Goal: Obtain resource: Obtain resource

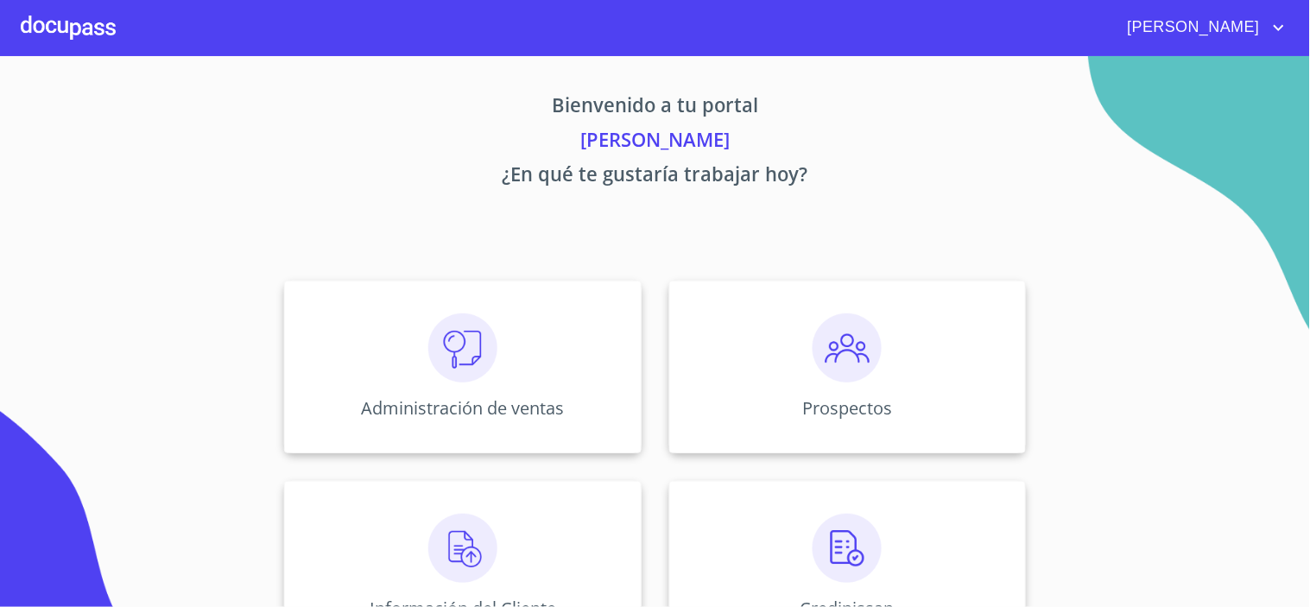
scroll to position [260, 0]
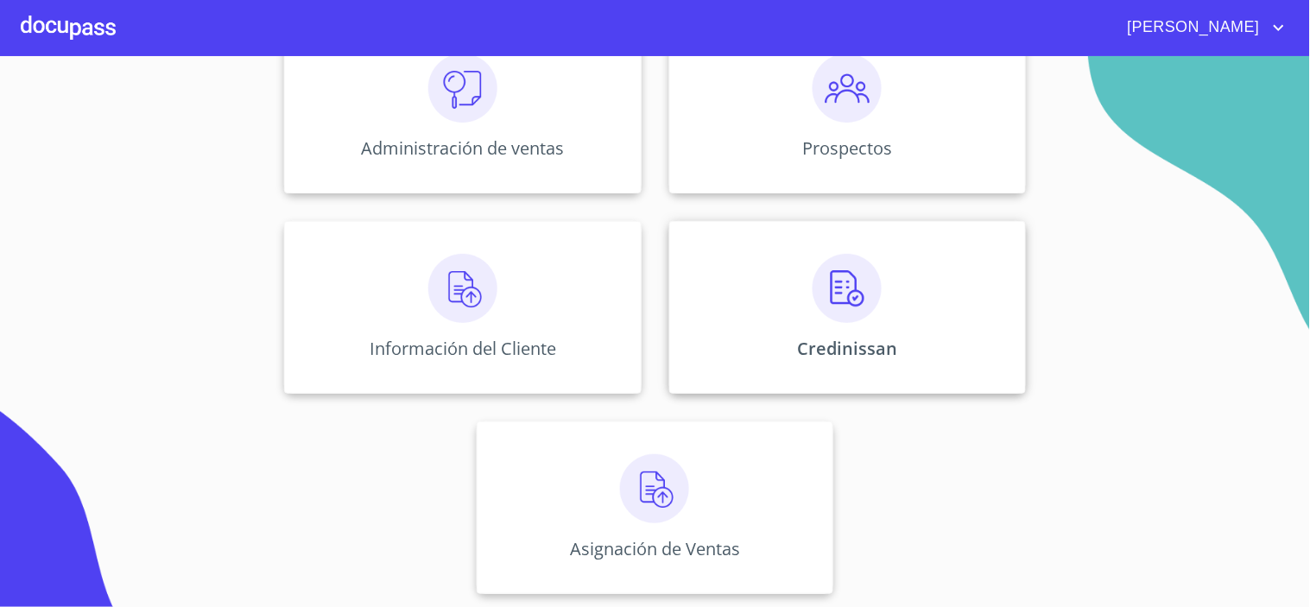
click at [846, 334] on div "Credinissan" at bounding box center [847, 307] width 357 height 173
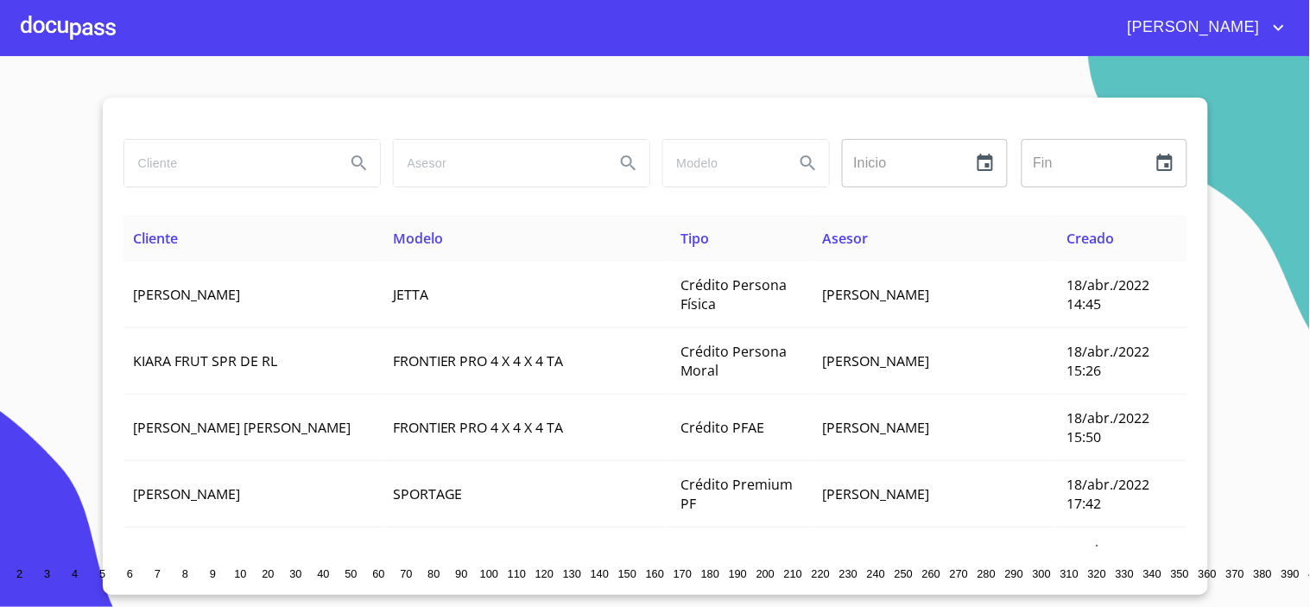
click at [254, 167] on input "search" at bounding box center [227, 163] width 207 height 47
click at [349, 157] on icon "Search" at bounding box center [359, 163] width 21 height 21
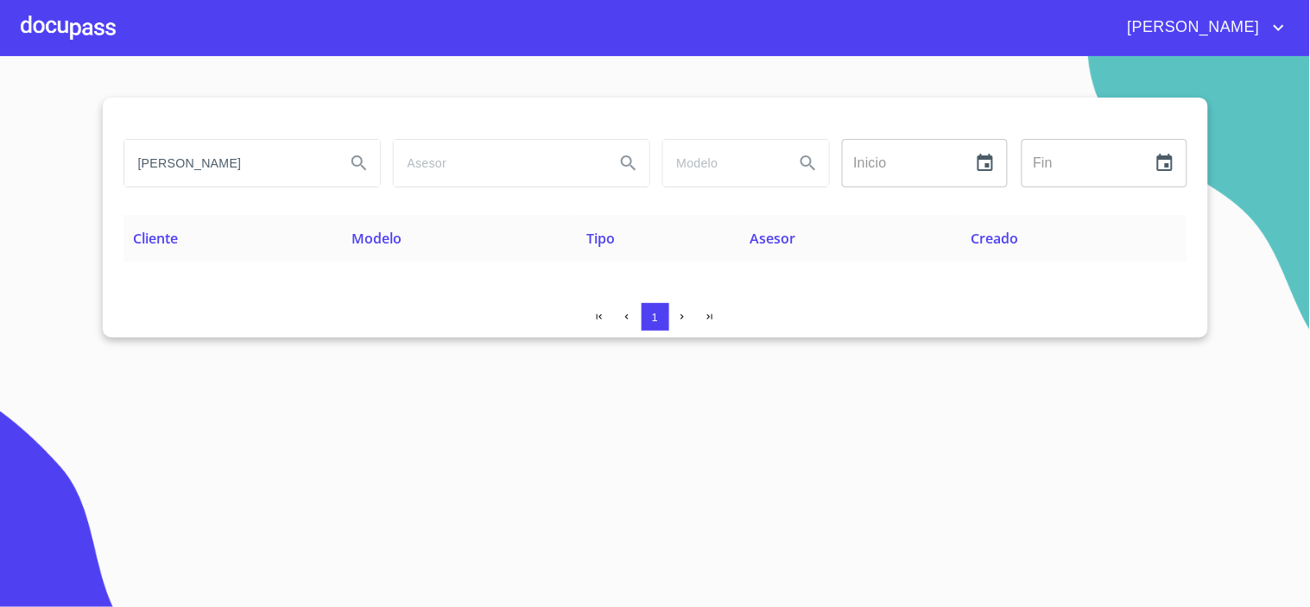
drag, startPoint x: 325, startPoint y: 161, endPoint x: -174, endPoint y: 161, distance: 499.0
click at [0, 161] on html "[PERSON_NAME] [PERSON_NAME] Inicio ​ Fin ​ Cliente Modelo Tipo Asesor Creado 1 …" at bounding box center [655, 303] width 1310 height 607
type input "CELINA"
click at [347, 167] on button "Search" at bounding box center [358, 162] width 41 height 41
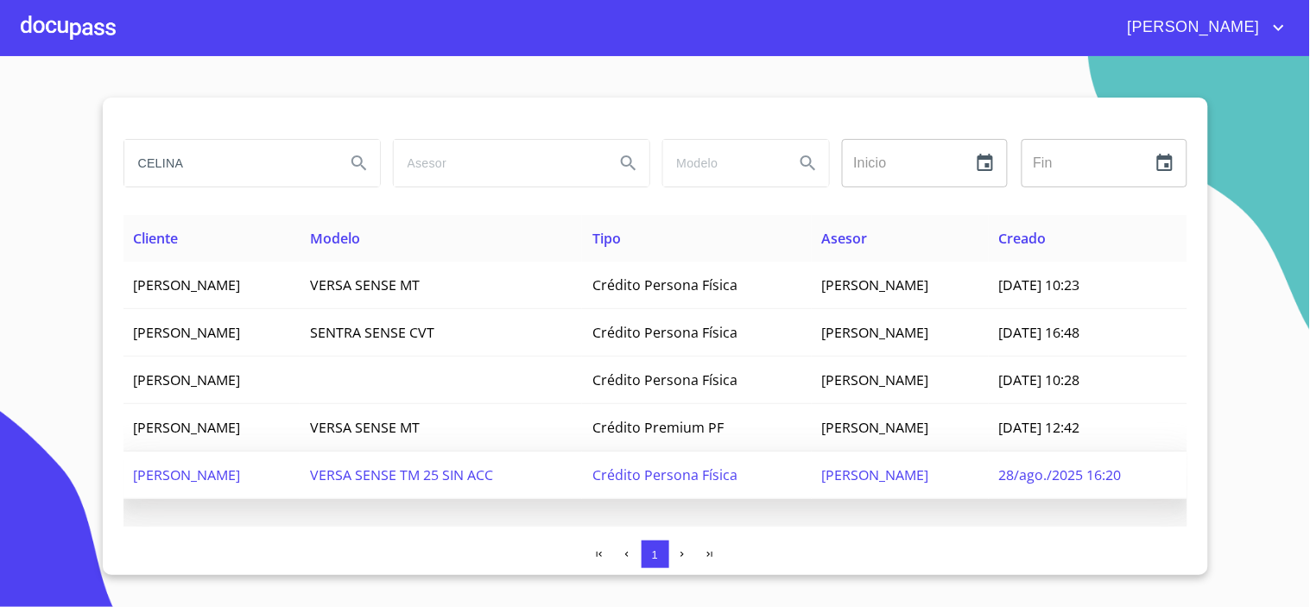
click at [241, 476] on span "[PERSON_NAME]" at bounding box center [187, 474] width 107 height 19
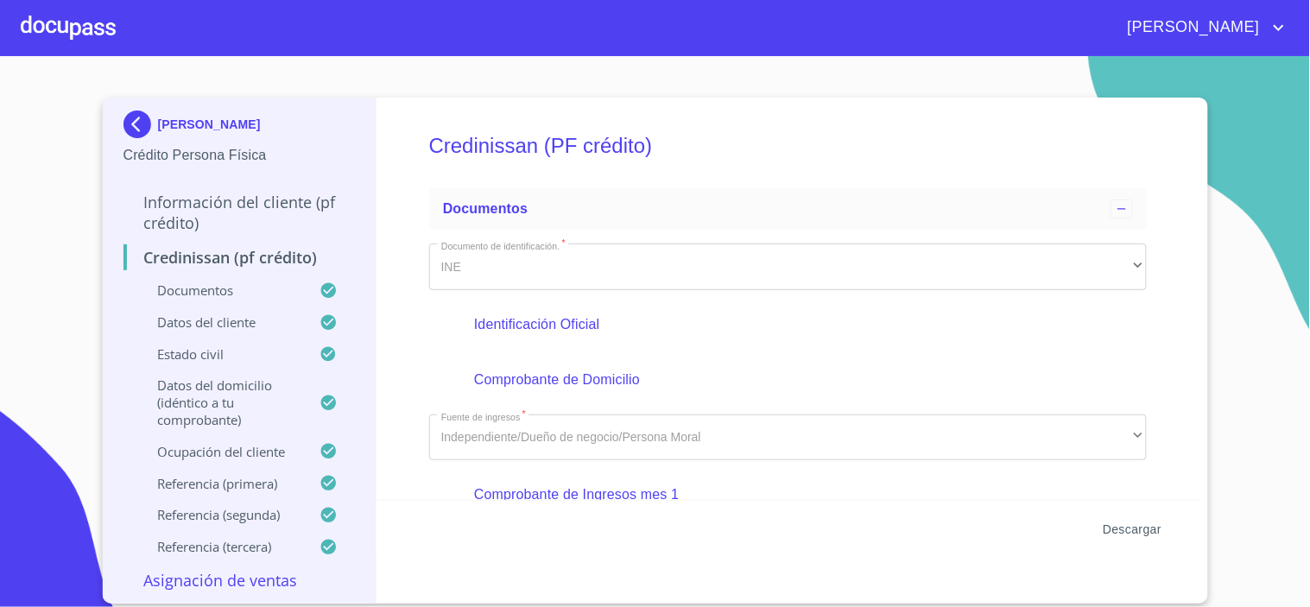
click at [1137, 536] on span "Descargar" at bounding box center [1132, 530] width 59 height 22
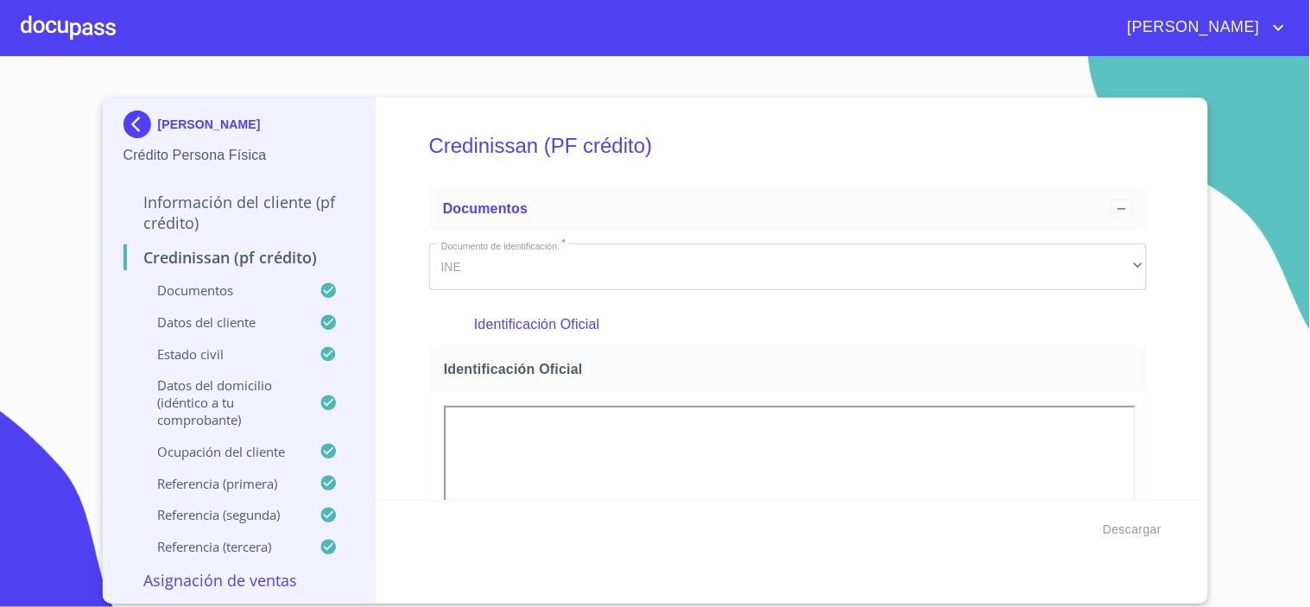
click at [48, 14] on div at bounding box center [68, 27] width 95 height 55
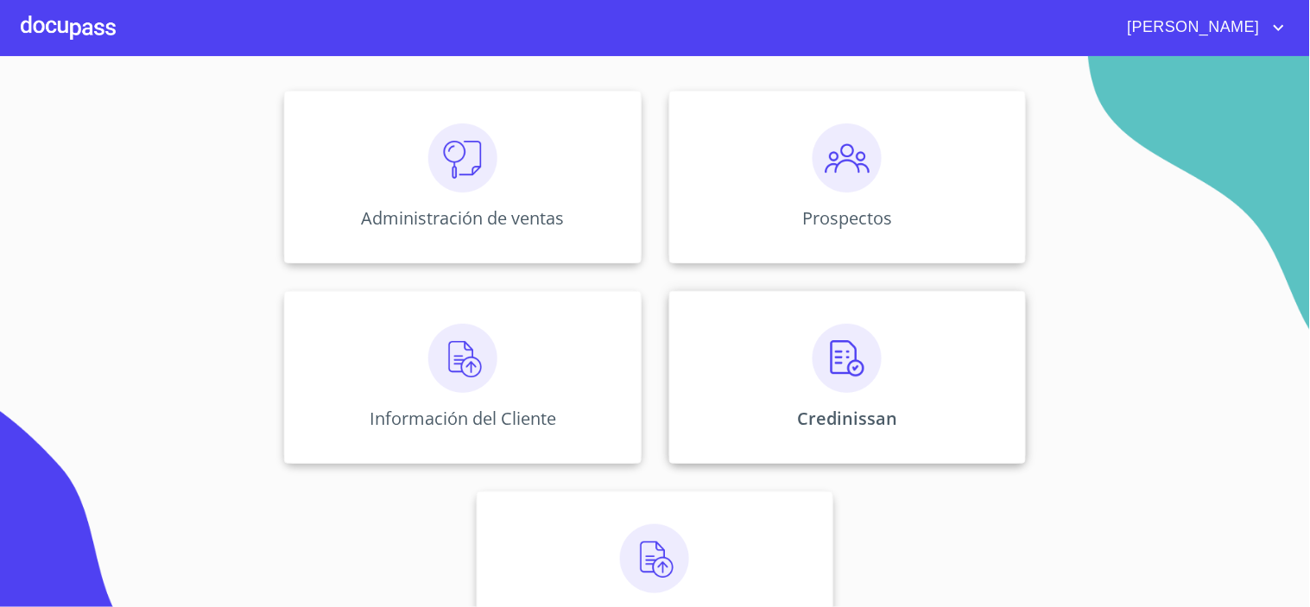
scroll to position [192, 0]
click at [907, 389] on div "Credinissan" at bounding box center [847, 375] width 357 height 173
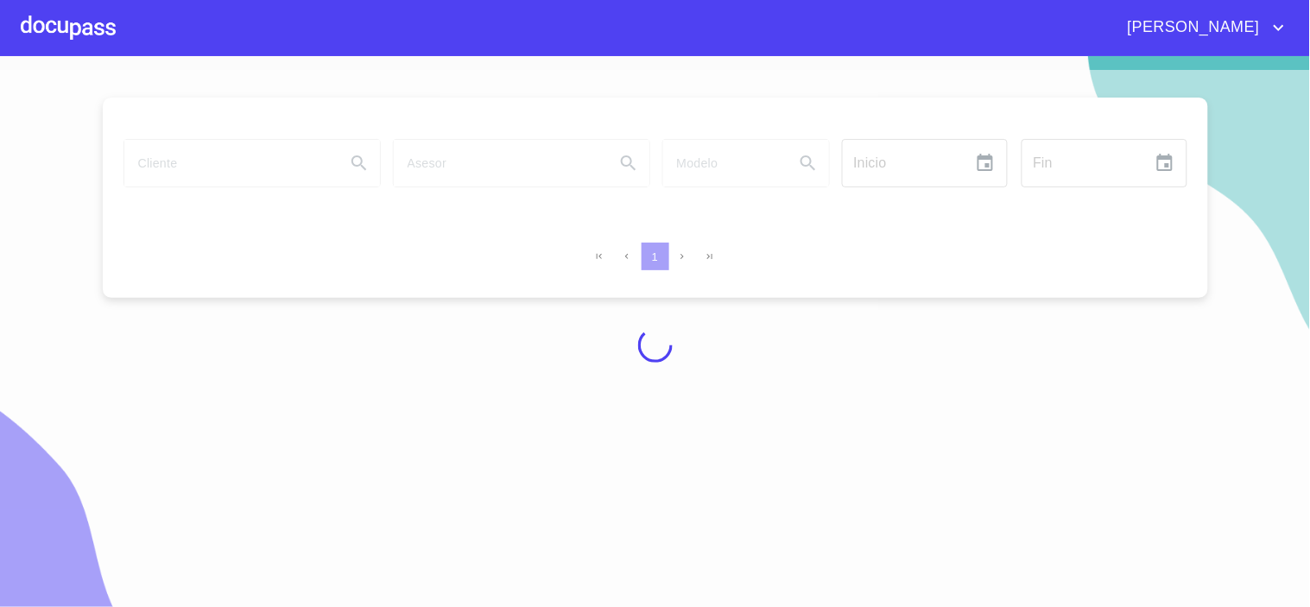
click at [248, 155] on div at bounding box center [655, 345] width 1310 height 551
click at [235, 155] on div at bounding box center [655, 345] width 1310 height 551
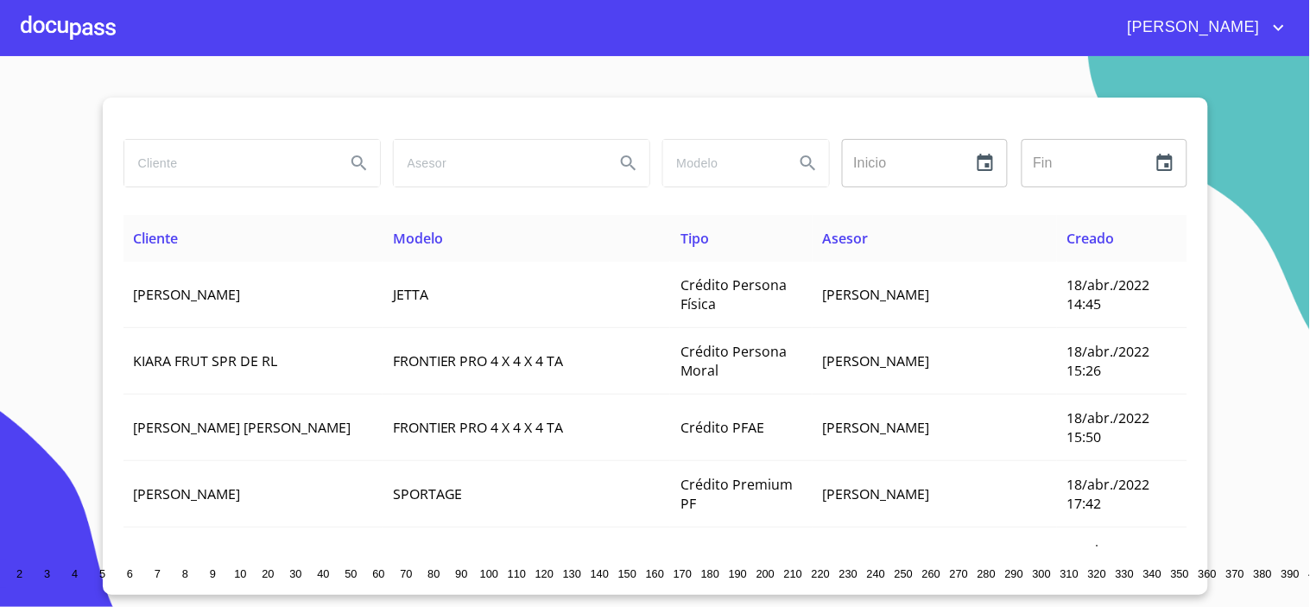
click at [234, 156] on input "search" at bounding box center [227, 163] width 207 height 47
type input "[PERSON_NAME]"
click at [339, 167] on button "Search" at bounding box center [358, 162] width 41 height 41
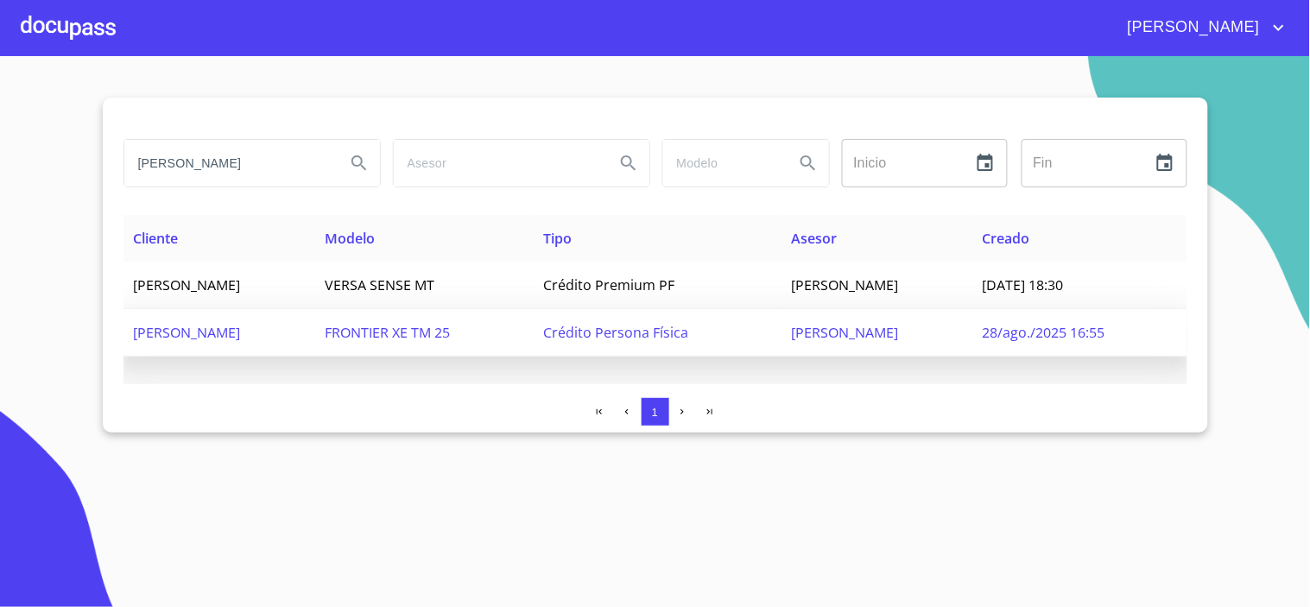
click at [241, 330] on span "[PERSON_NAME]" at bounding box center [187, 332] width 107 height 19
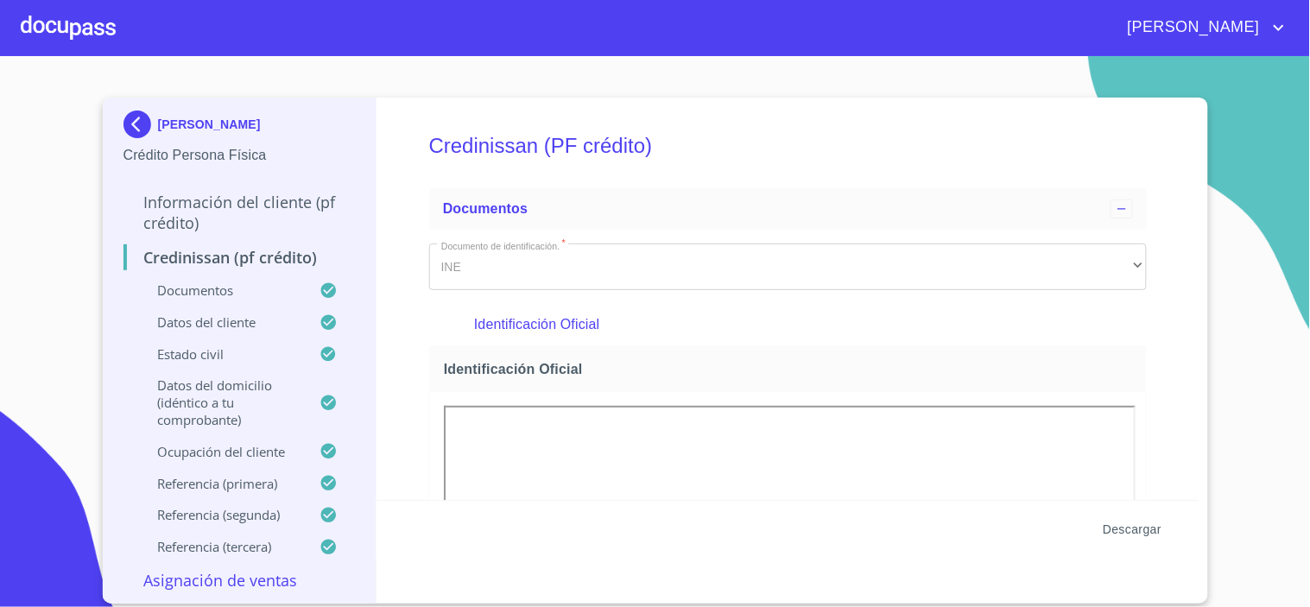
click at [1128, 523] on span "Descargar" at bounding box center [1132, 530] width 59 height 22
click at [58, 32] on div at bounding box center [68, 27] width 95 height 55
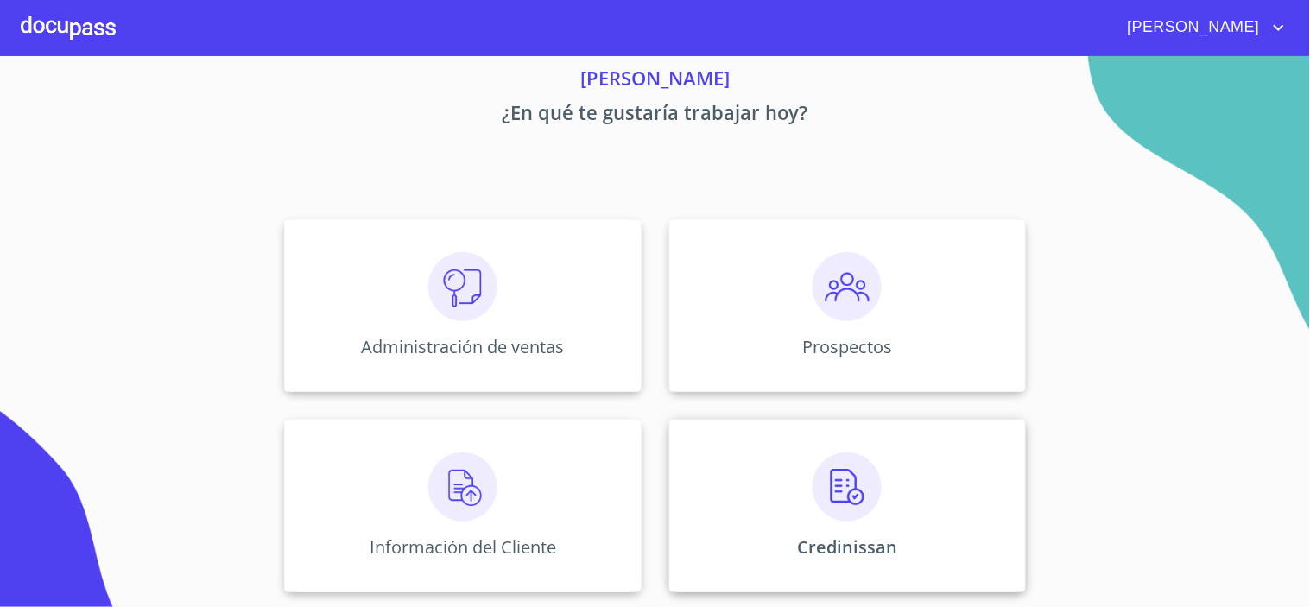
scroll to position [96, 0]
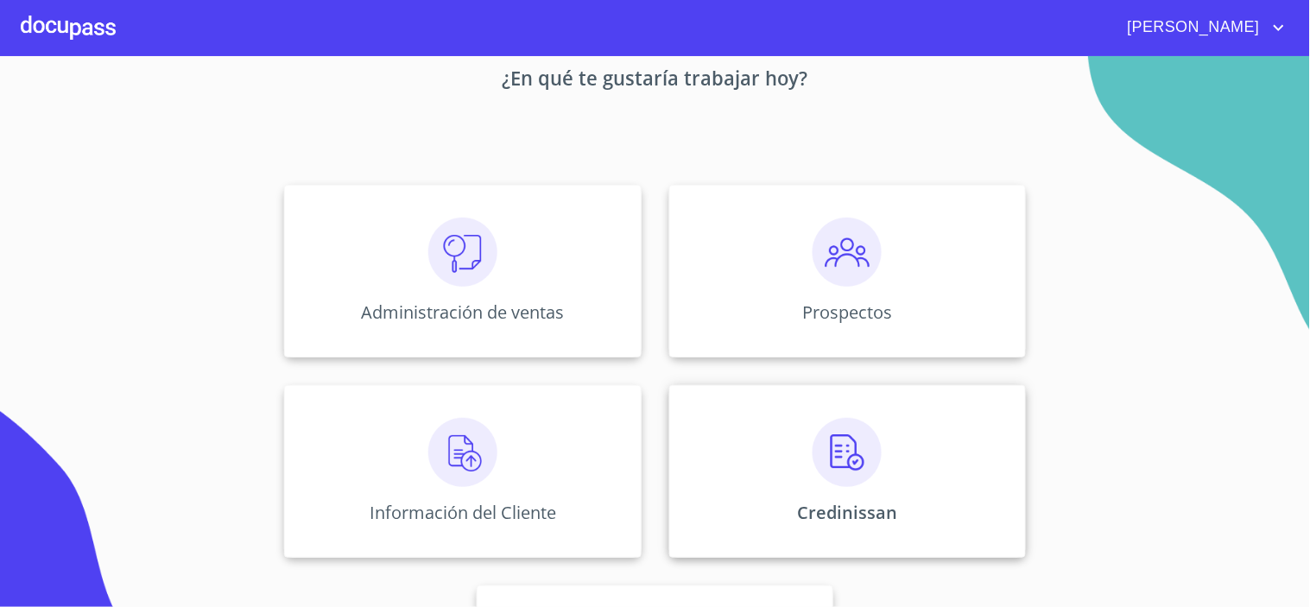
click at [782, 429] on div "Credinissan" at bounding box center [847, 471] width 357 height 173
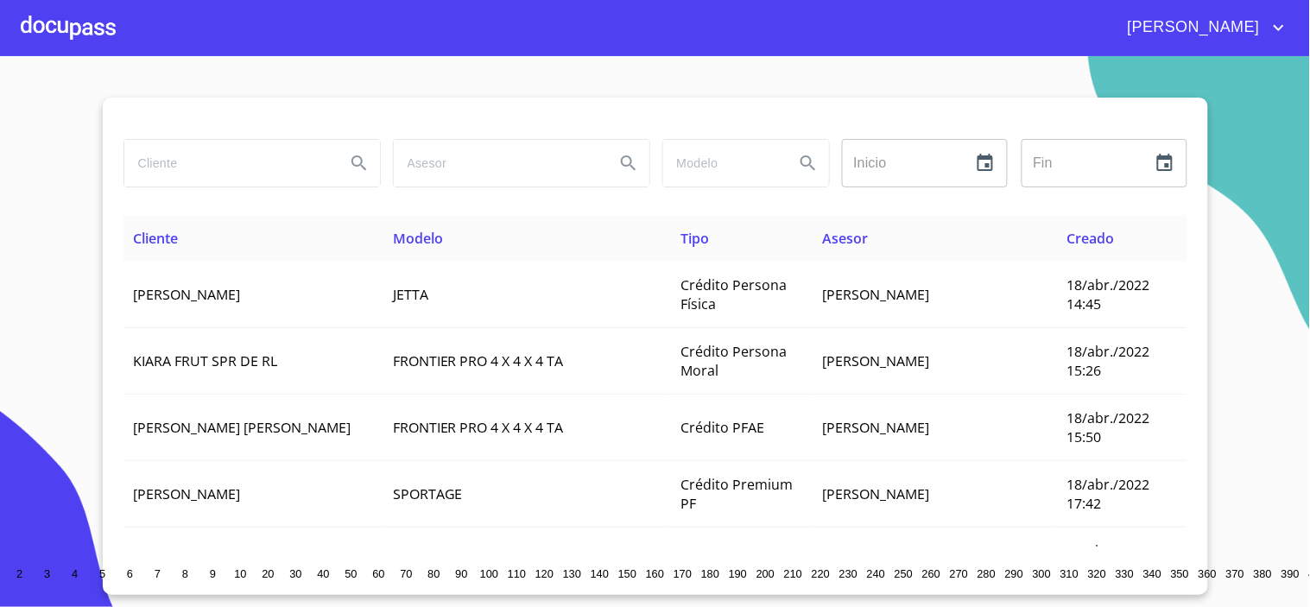
click at [181, 167] on input "search" at bounding box center [227, 163] width 207 height 47
click at [357, 168] on icon "Search" at bounding box center [358, 162] width 15 height 15
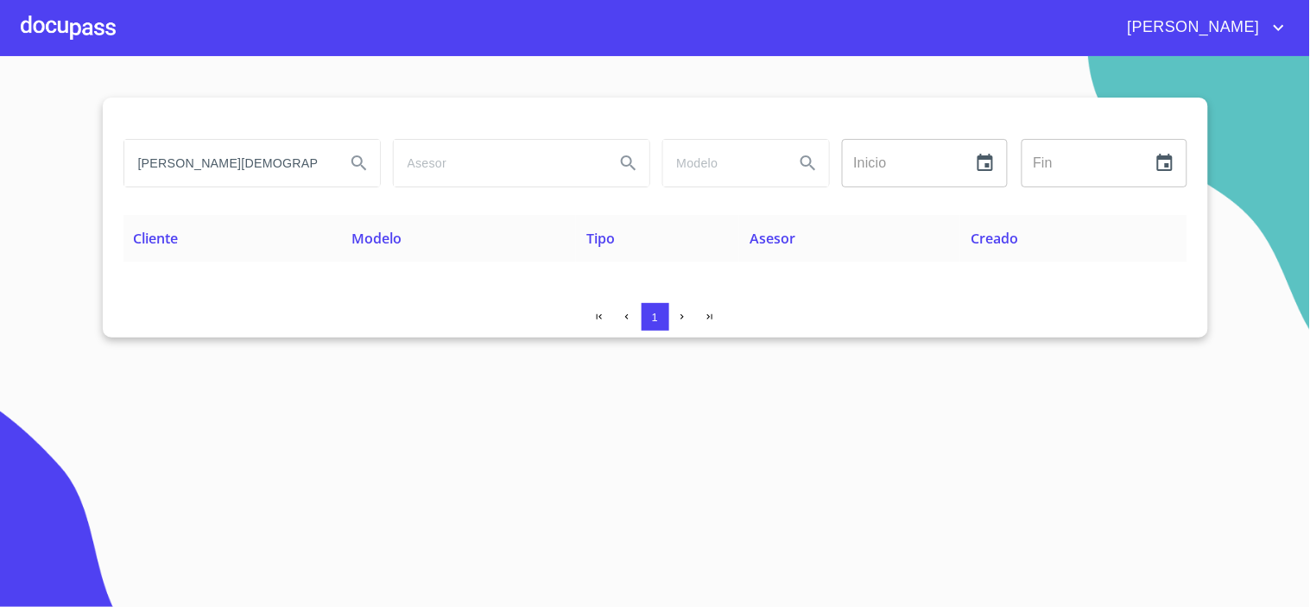
scroll to position [0, 0]
drag, startPoint x: 316, startPoint y: 166, endPoint x: -252, endPoint y: 160, distance: 568.1
click at [0, 160] on html "[PERSON_NAME] [PERSON_NAME] Inicio ​ Fin ​ Cliente Modelo Tipo Asesor Creado 1 …" at bounding box center [655, 303] width 1310 height 607
type input "[PERSON_NAME][DEMOGRAPHIC_DATA]"
click at [352, 167] on icon "Search" at bounding box center [359, 163] width 21 height 21
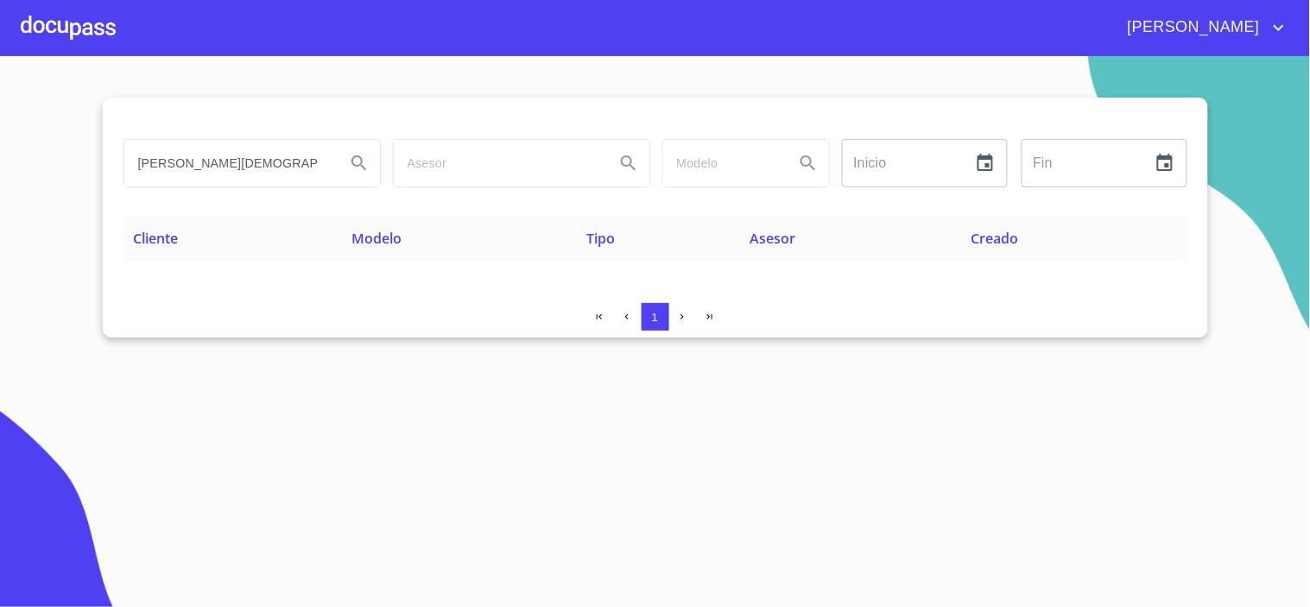
click at [47, 19] on div at bounding box center [68, 27] width 95 height 55
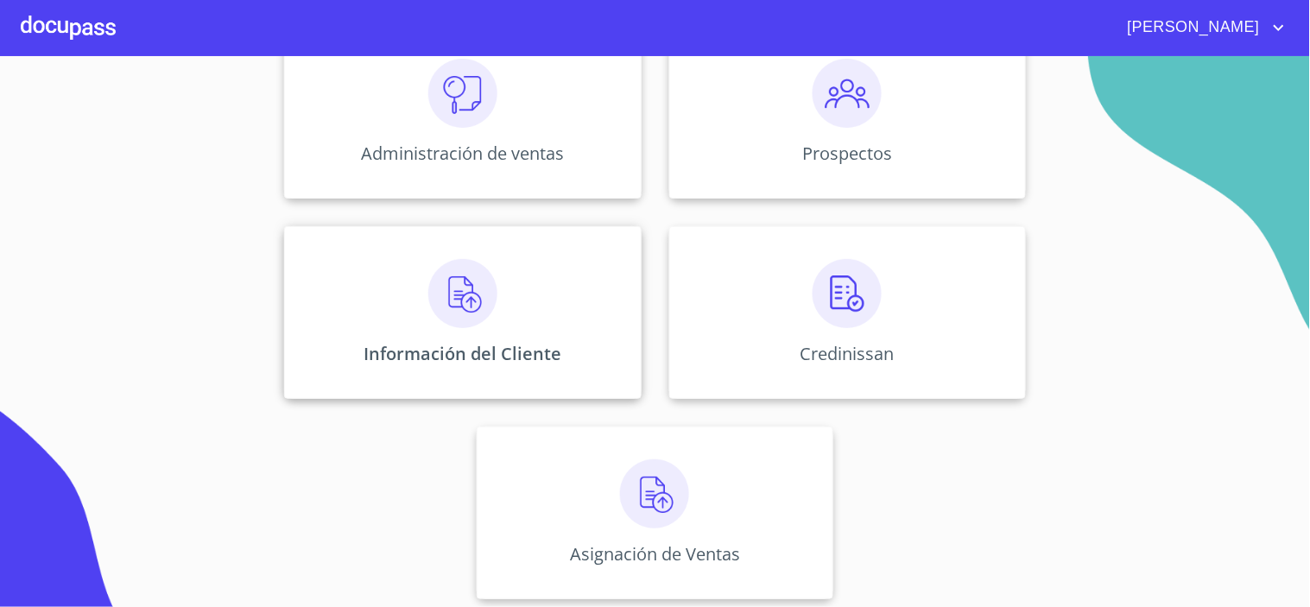
scroll to position [260, 0]
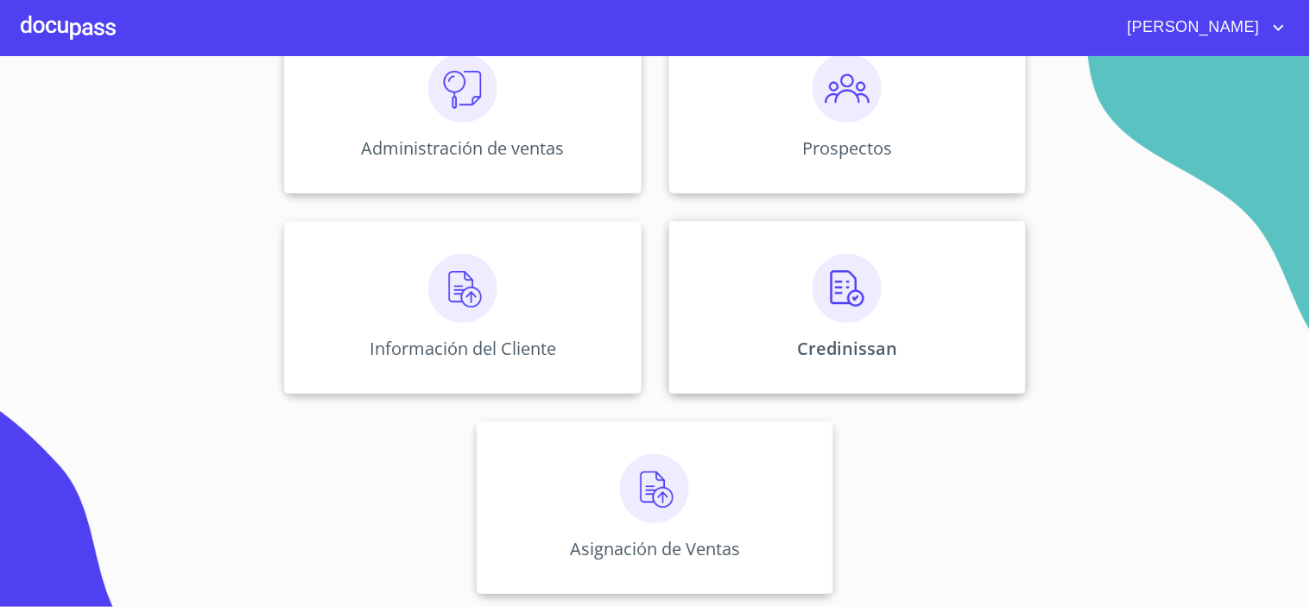
click at [827, 303] on img at bounding box center [846, 288] width 69 height 69
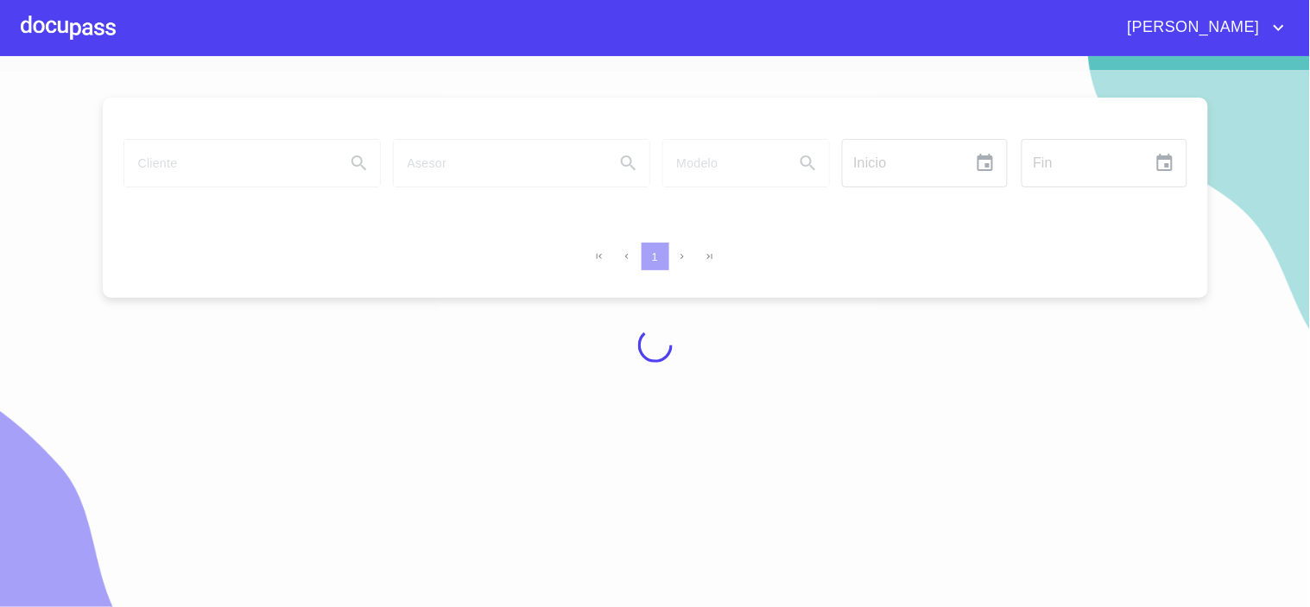
click at [201, 174] on div at bounding box center [655, 345] width 1310 height 551
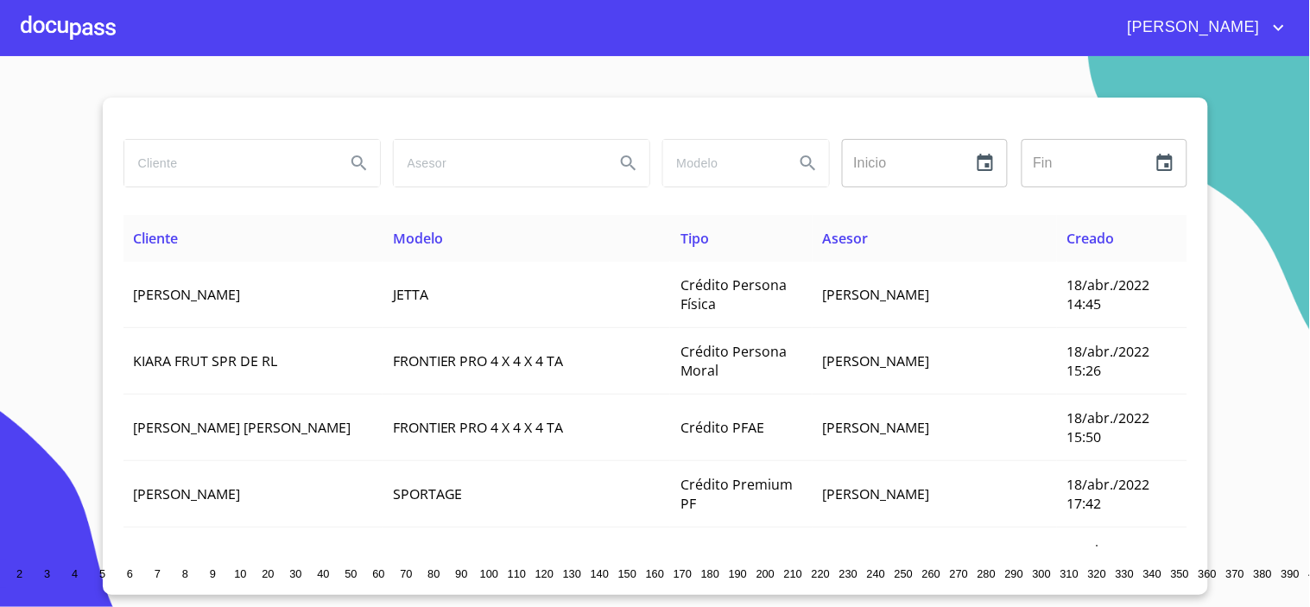
click at [201, 174] on input "search" at bounding box center [227, 163] width 207 height 47
type input "[DEMOGRAPHIC_DATA][PERSON_NAME]"
click at [357, 156] on icon "Search" at bounding box center [359, 163] width 21 height 21
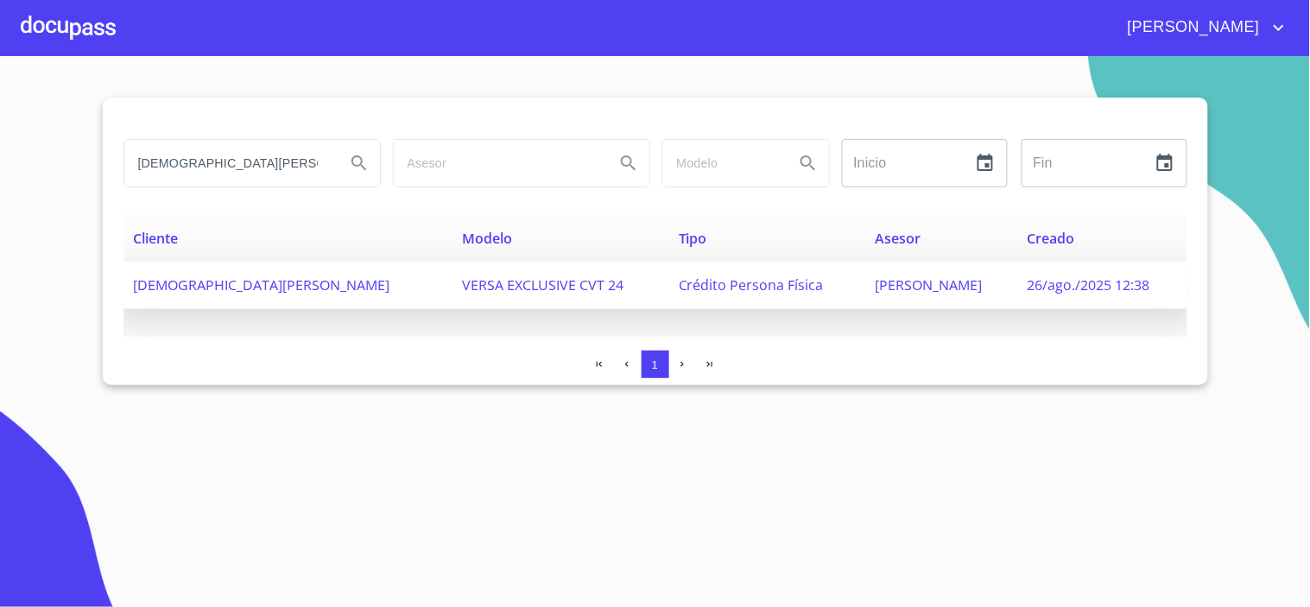
click at [195, 281] on span "[DEMOGRAPHIC_DATA][PERSON_NAME]" at bounding box center [262, 284] width 256 height 19
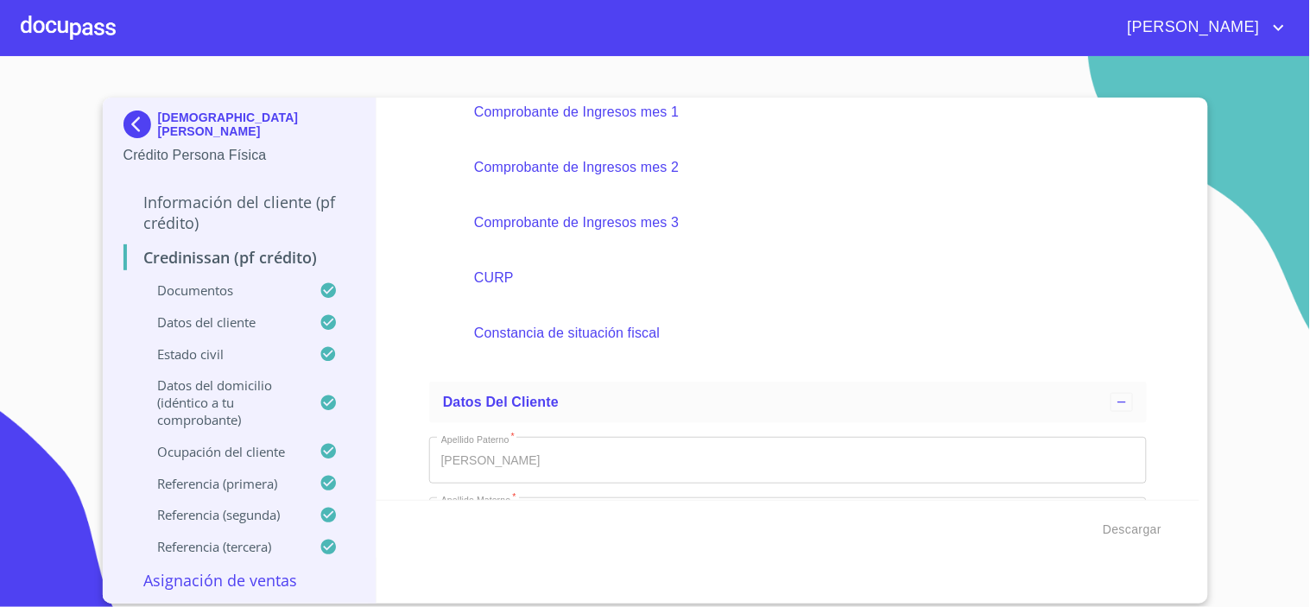
scroll to position [383, 0]
click at [1126, 521] on span "Descargar" at bounding box center [1132, 530] width 59 height 22
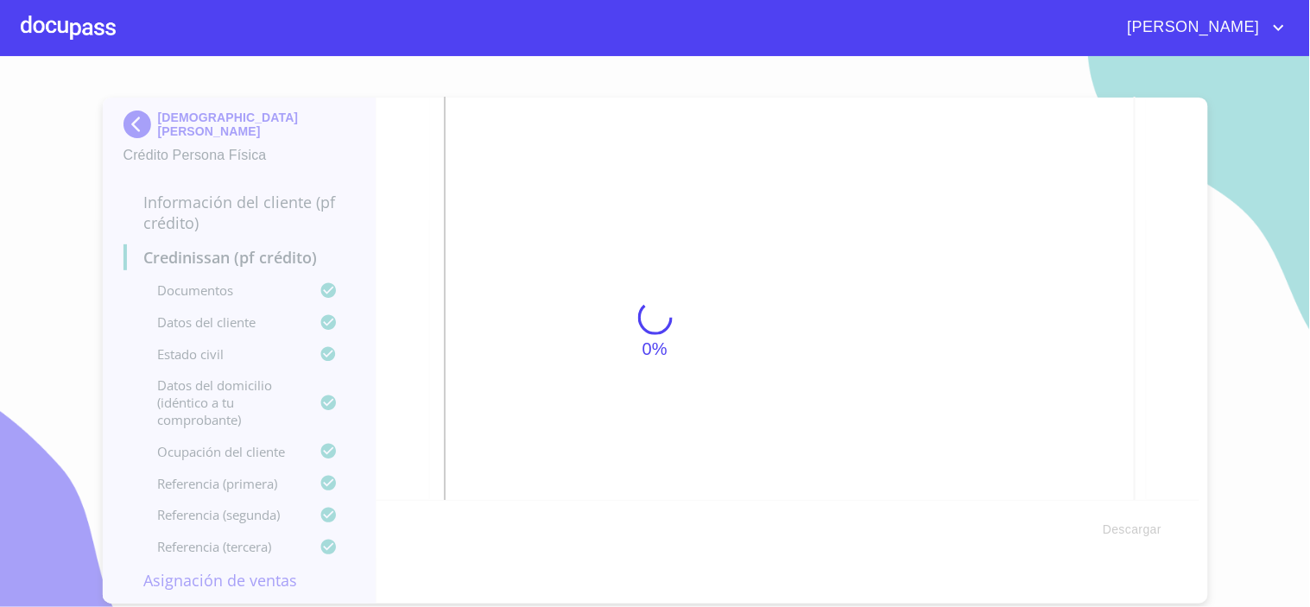
scroll to position [1758, 0]
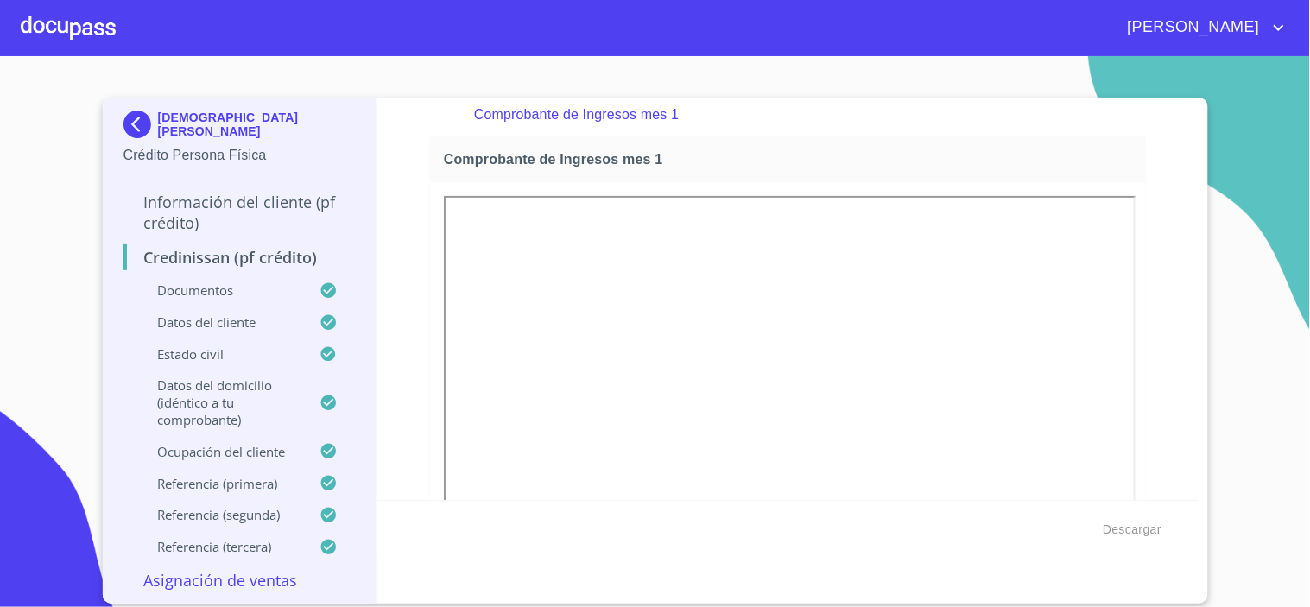
click at [78, 35] on div at bounding box center [68, 27] width 95 height 55
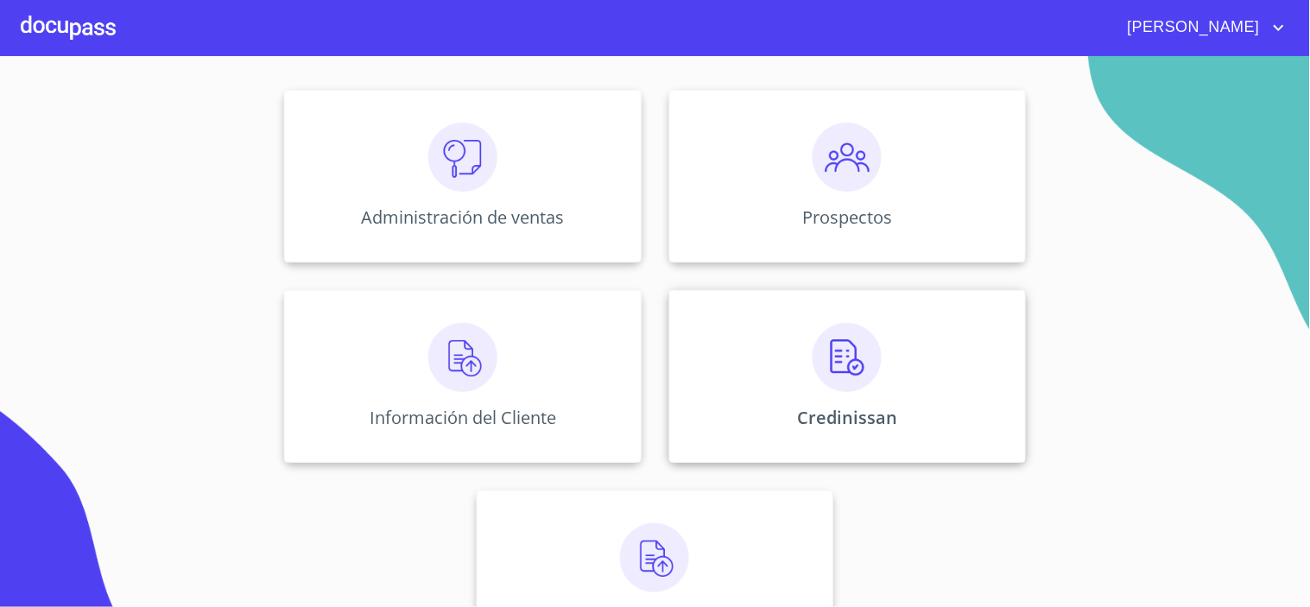
scroll to position [192, 0]
click at [867, 369] on img at bounding box center [846, 356] width 69 height 69
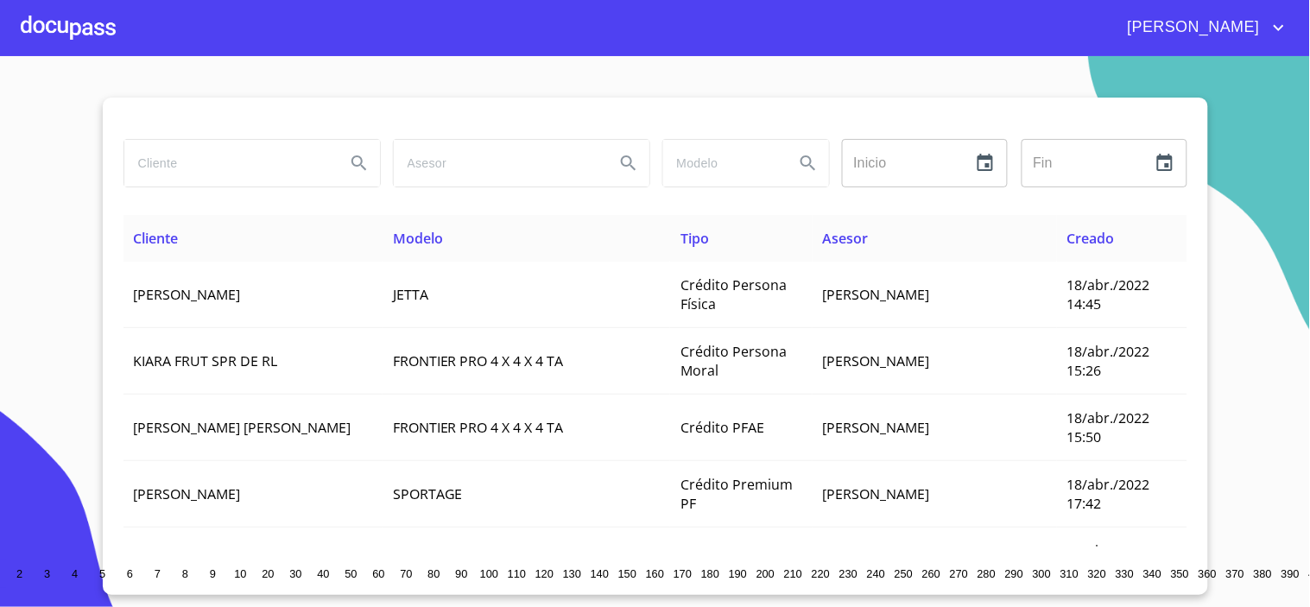
click at [205, 180] on input "search" at bounding box center [227, 163] width 207 height 47
type input "[PERSON_NAME]"
click at [351, 165] on icon "Search" at bounding box center [358, 162] width 15 height 15
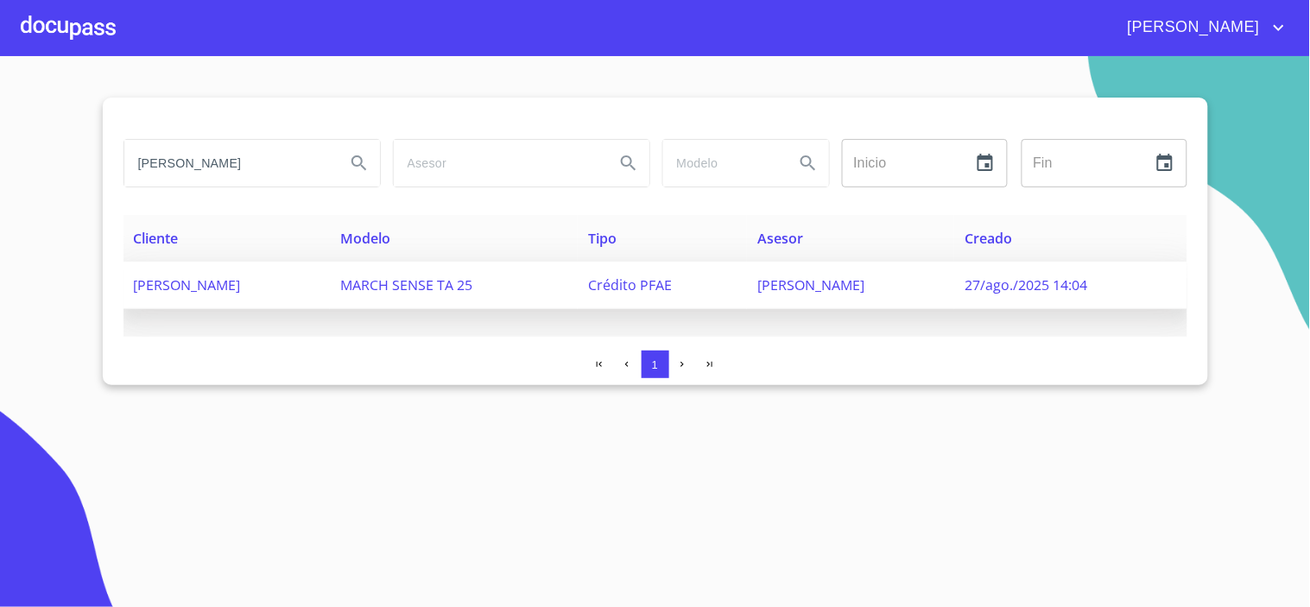
click at [241, 285] on span "[PERSON_NAME]" at bounding box center [187, 284] width 107 height 19
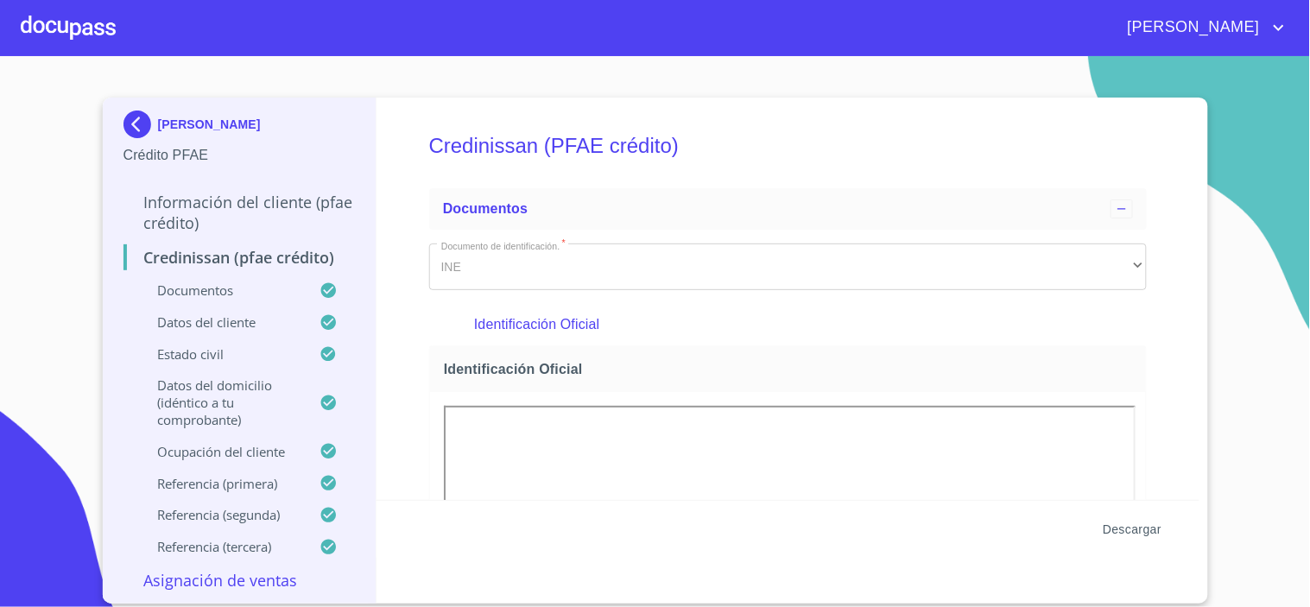
click at [1120, 528] on span "Descargar" at bounding box center [1132, 530] width 59 height 22
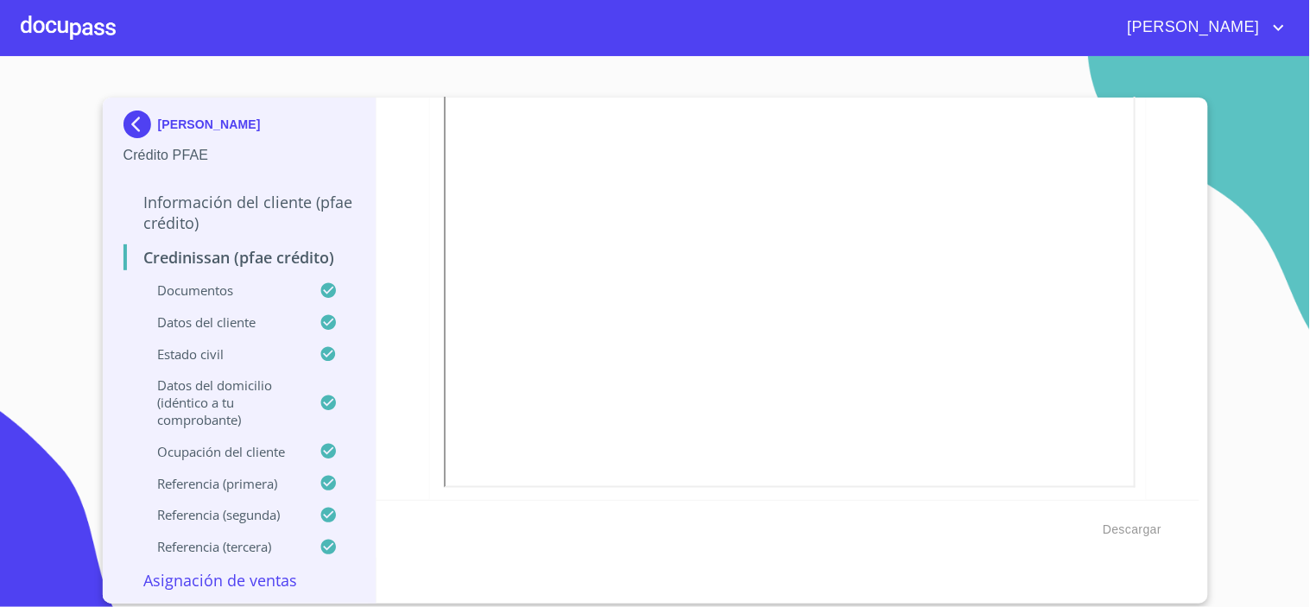
scroll to position [383, 0]
